Goal: Check status

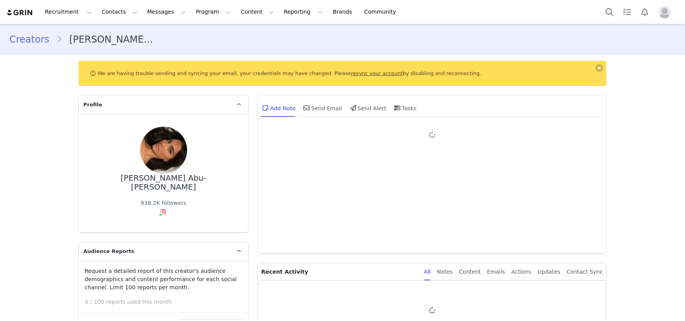
type input "+1 ([GEOGRAPHIC_DATA])"
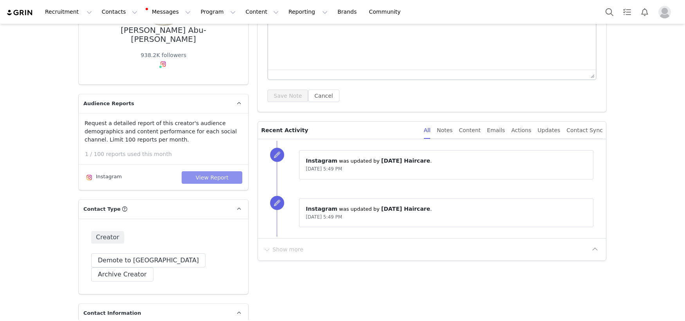
click at [230, 171] on button "View Report" at bounding box center [212, 177] width 61 height 13
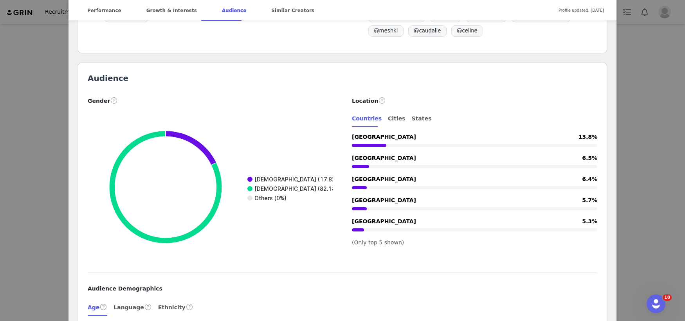
scroll to position [983, 0]
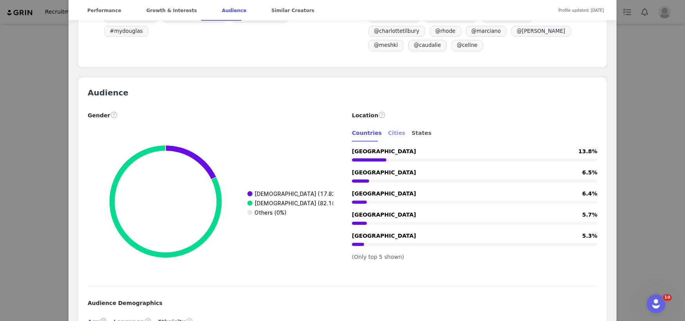
click at [395, 124] on div "Cities" at bounding box center [396, 133] width 17 height 18
click at [367, 124] on div "Countries" at bounding box center [367, 133] width 30 height 18
click at [411, 124] on div "States" at bounding box center [421, 133] width 20 height 18
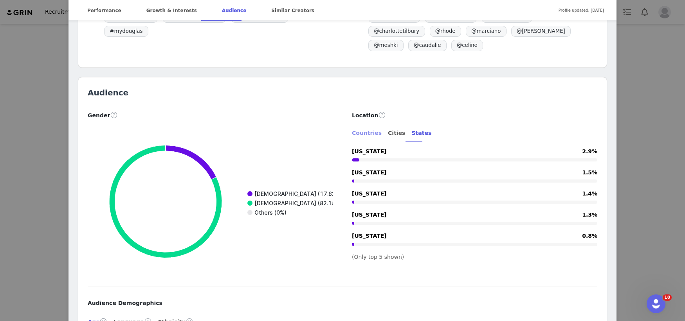
click at [369, 124] on div "Countries" at bounding box center [367, 133] width 30 height 18
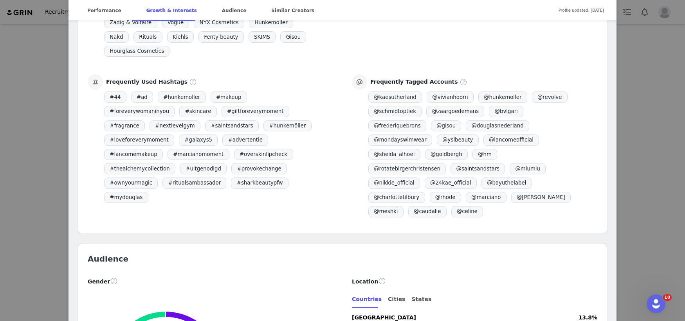
scroll to position [0, 0]
